Goal: Transaction & Acquisition: Purchase product/service

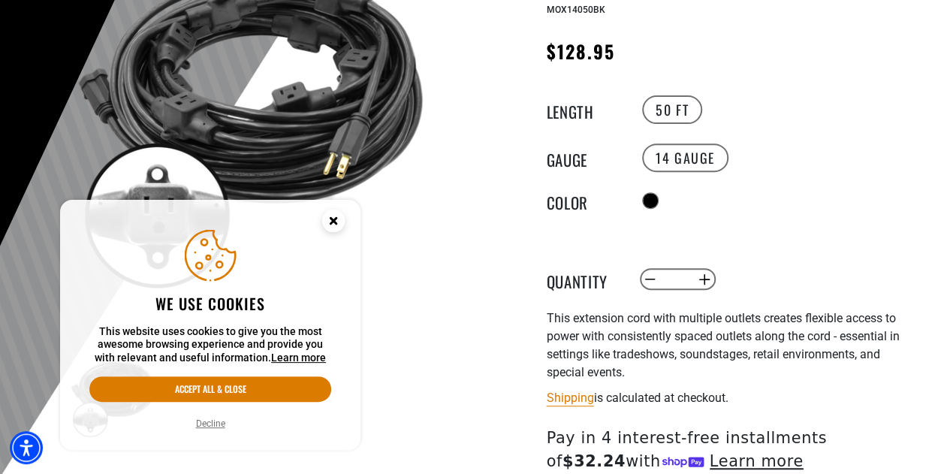
scroll to position [376, 0]
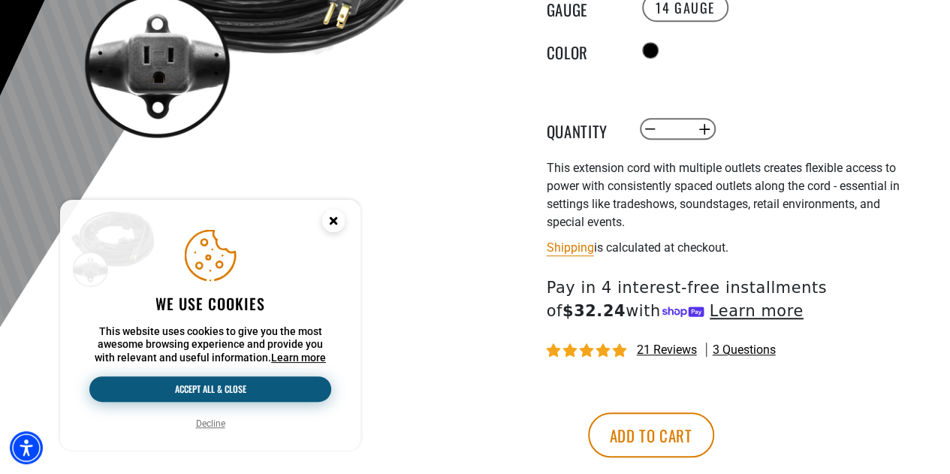
click at [219, 393] on button "Accept all & close" at bounding box center [210, 389] width 242 height 26
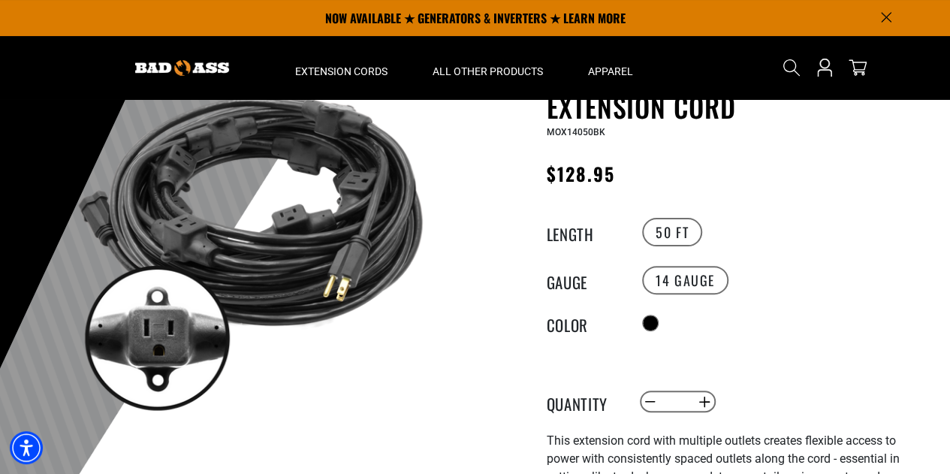
scroll to position [75, 0]
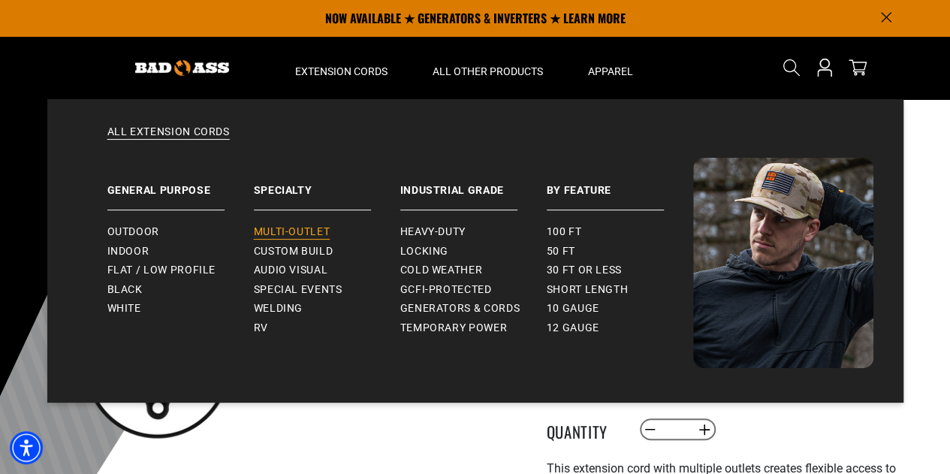
click at [300, 229] on span "Multi-Outlet" at bounding box center [292, 232] width 77 height 14
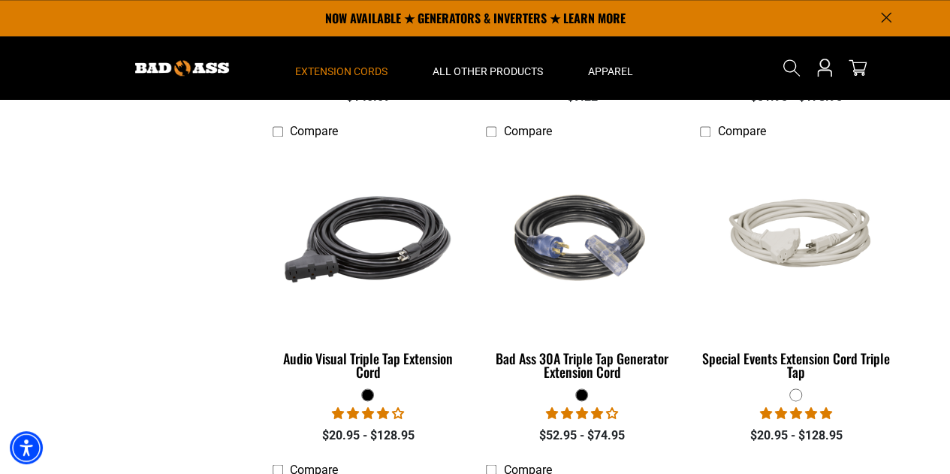
scroll to position [977, 0]
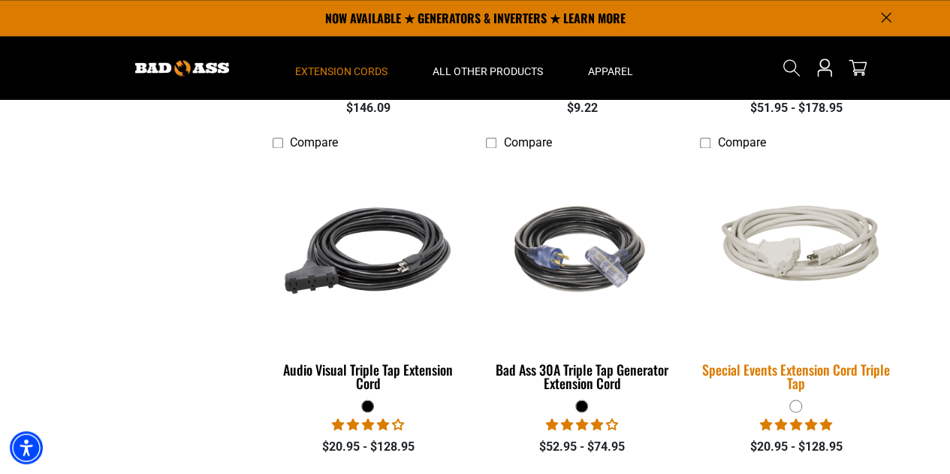
click at [793, 242] on img at bounding box center [796, 251] width 210 height 128
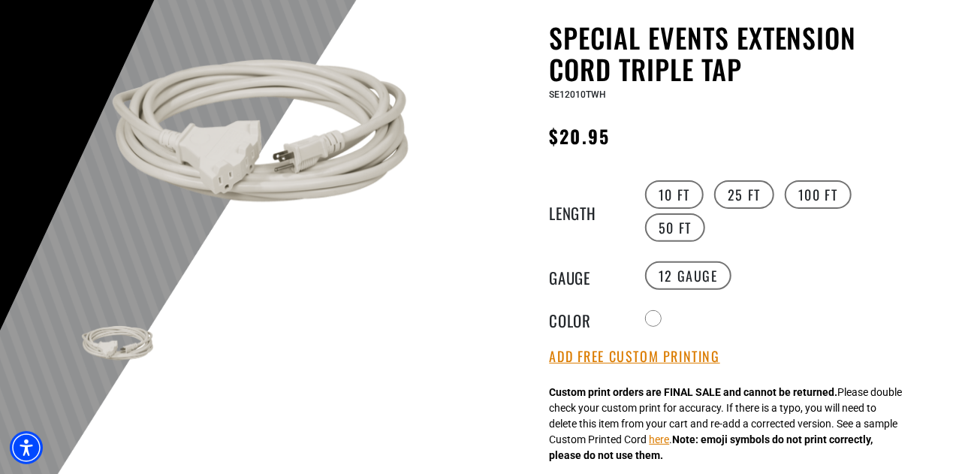
scroll to position [150, 0]
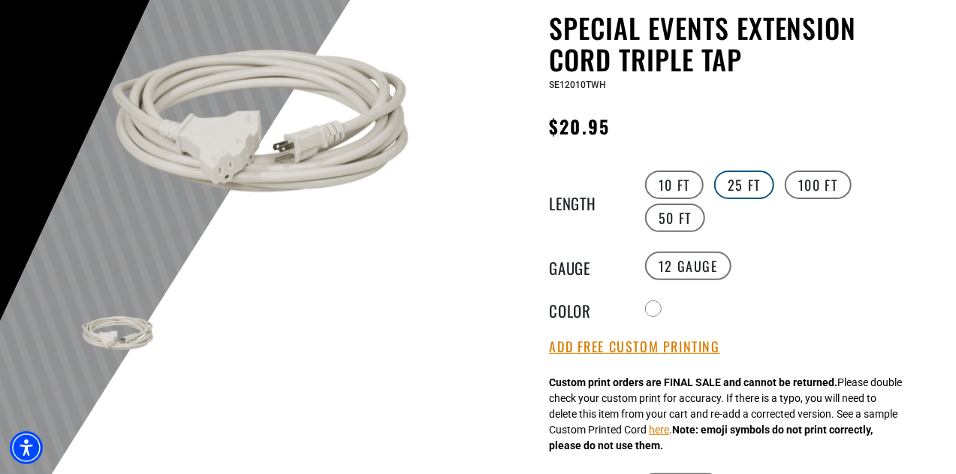
click at [752, 185] on label "25 FT" at bounding box center [744, 185] width 60 height 29
